Goal: Task Accomplishment & Management: Manage account settings

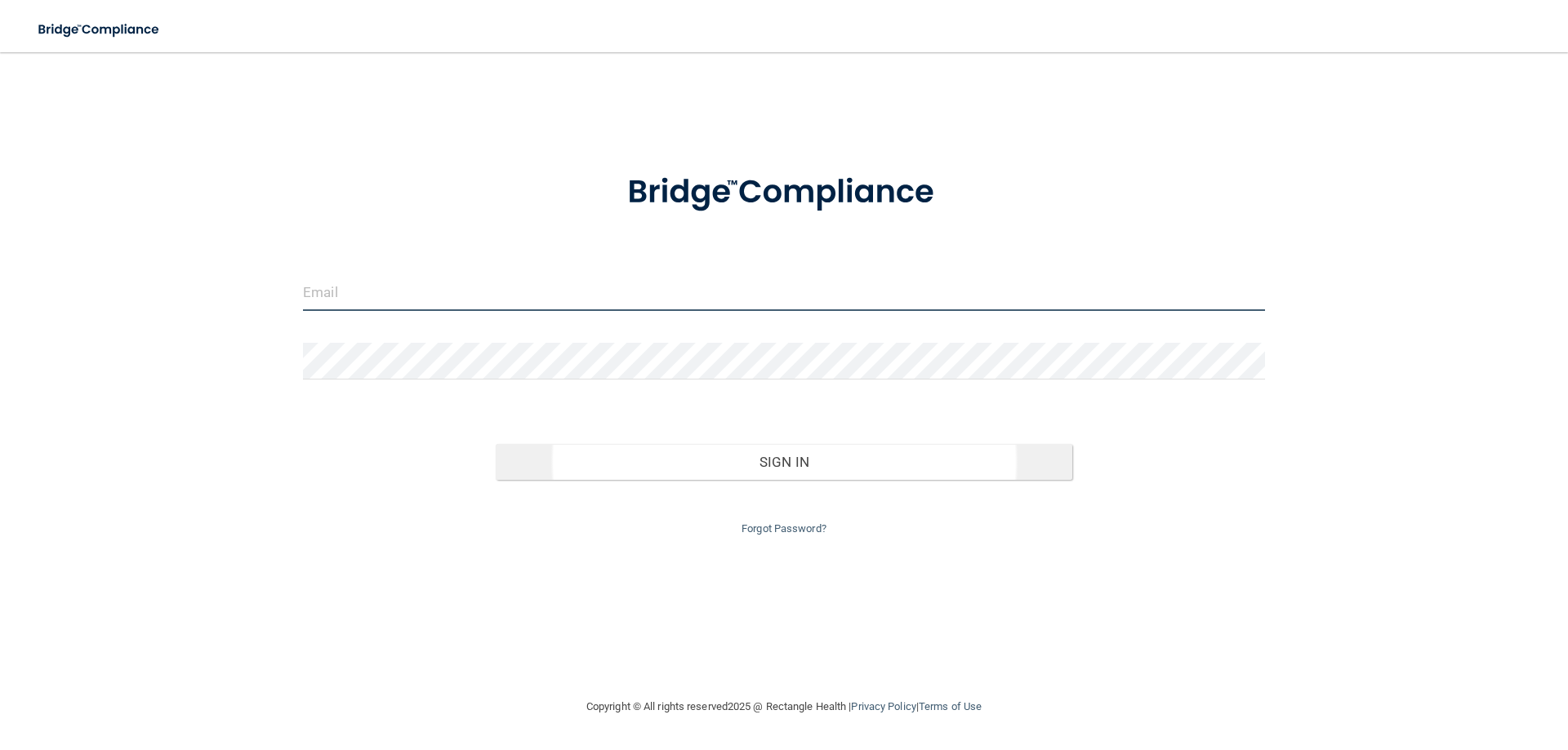
type input "[EMAIL_ADDRESS][DOMAIN_NAME]"
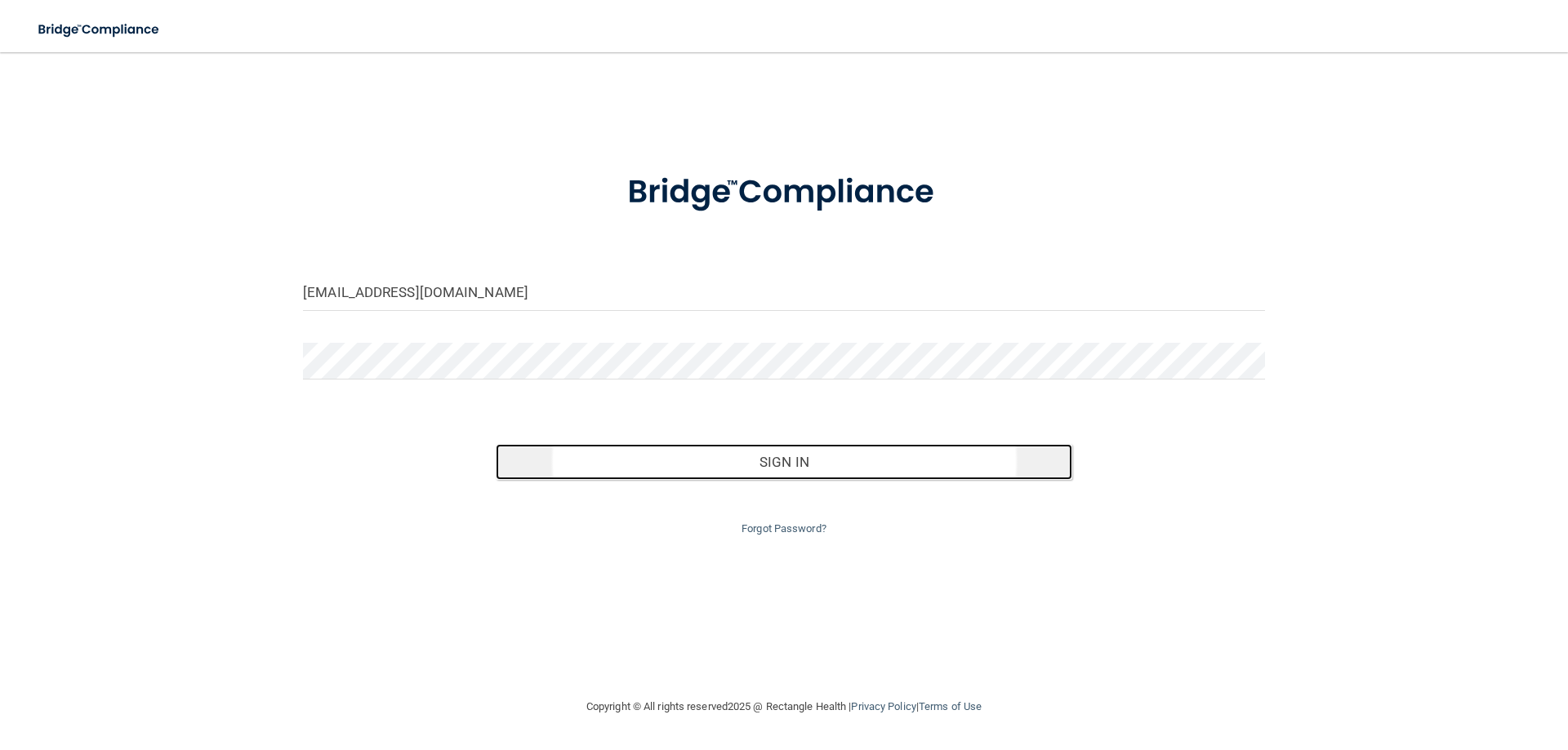
click at [764, 470] on button "Sign In" at bounding box center [784, 462] width 577 height 36
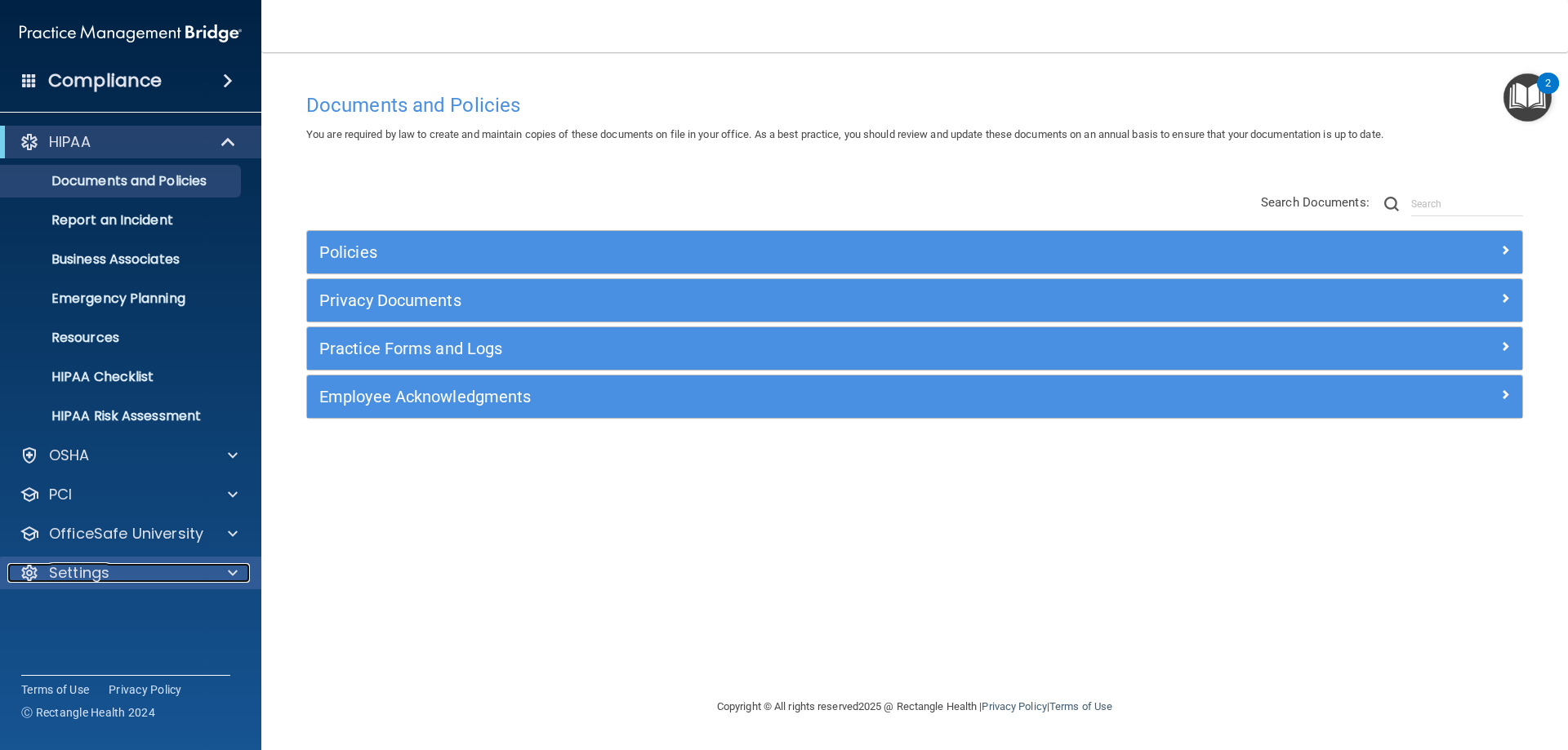
click at [75, 577] on p "Settings" at bounding box center [78, 573] width 61 height 20
click at [90, 619] on p "My Account" at bounding box center [122, 612] width 223 height 16
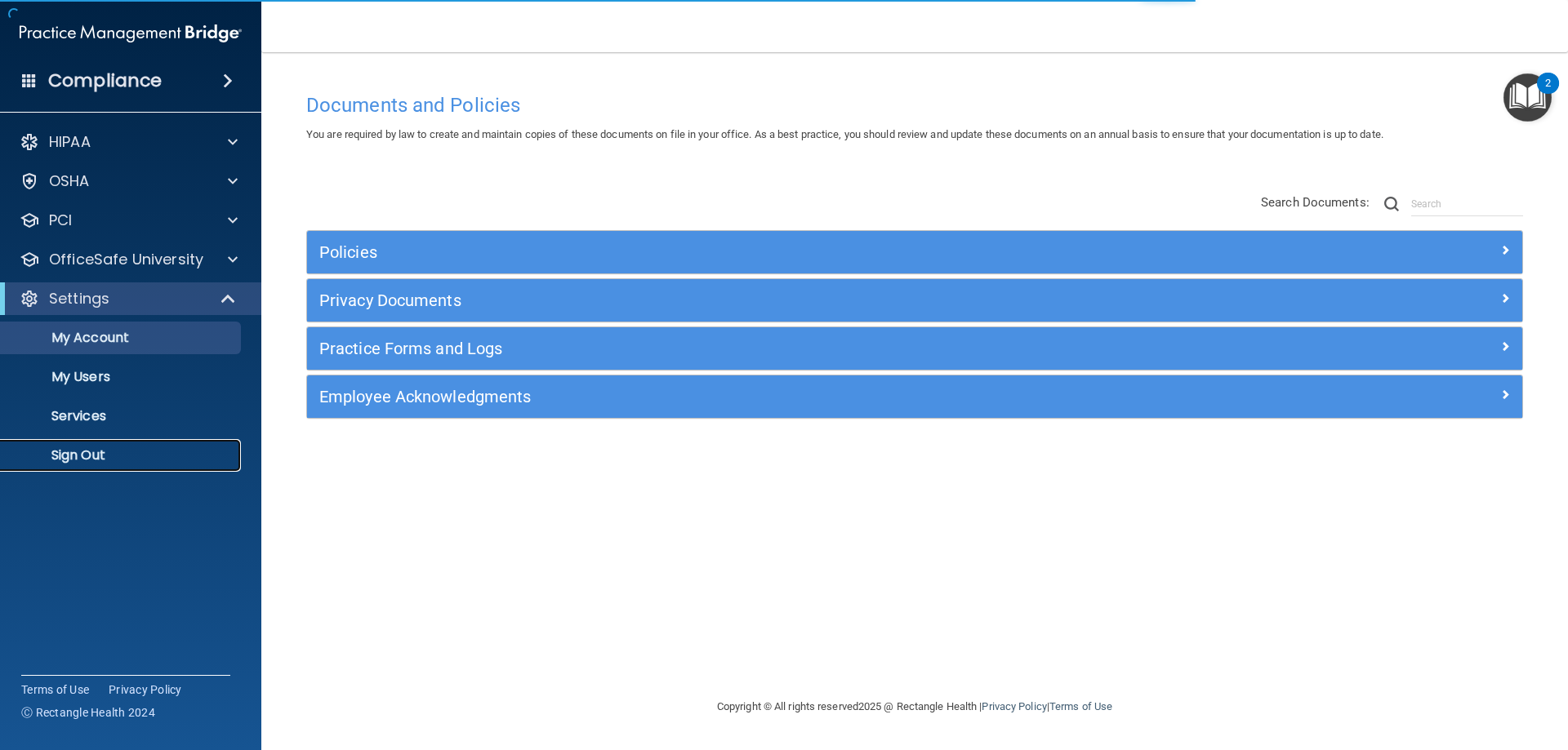
click at [86, 449] on p "Sign Out" at bounding box center [122, 455] width 223 height 16
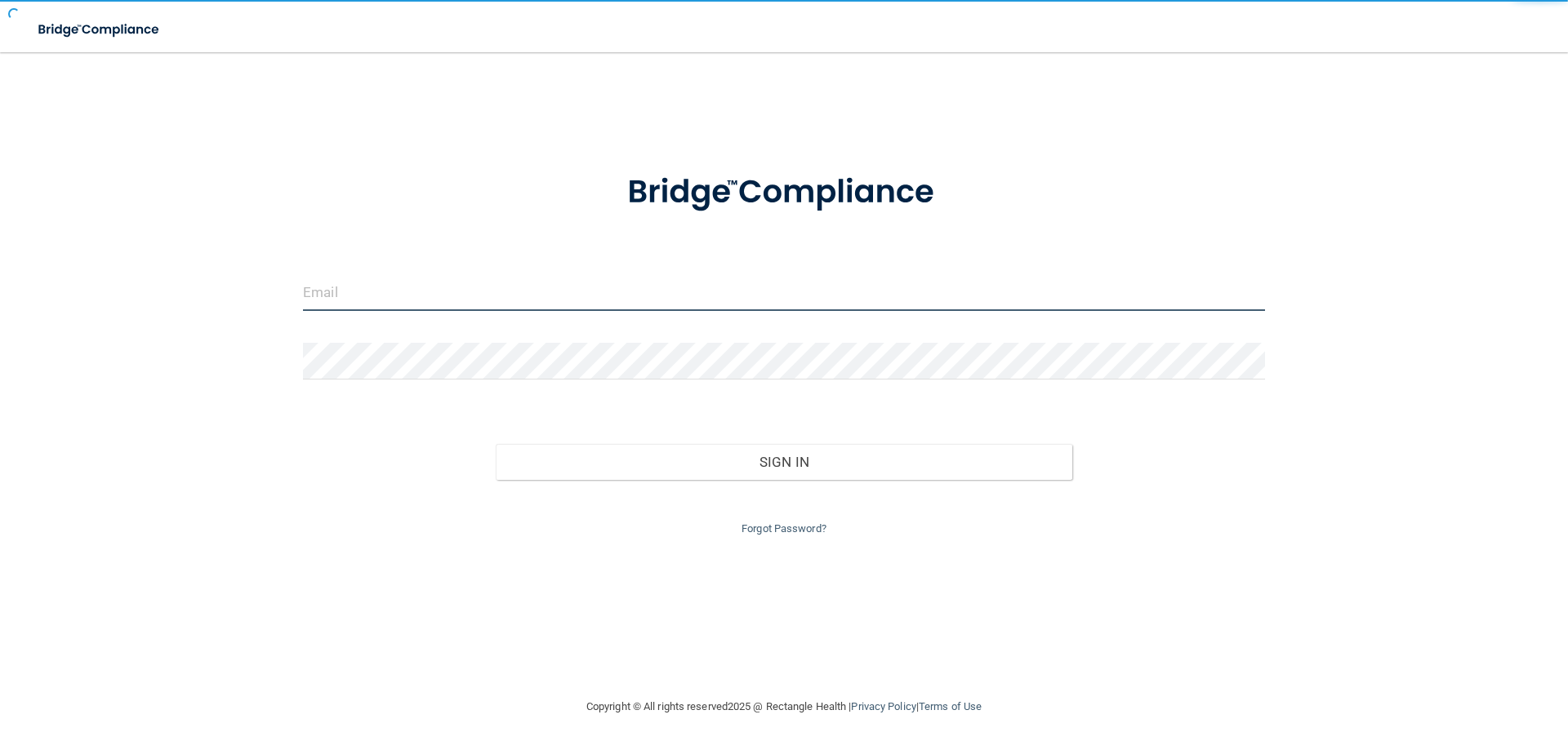
type input "[EMAIL_ADDRESS][DOMAIN_NAME]"
